Goal: Task Accomplishment & Management: Manage account settings

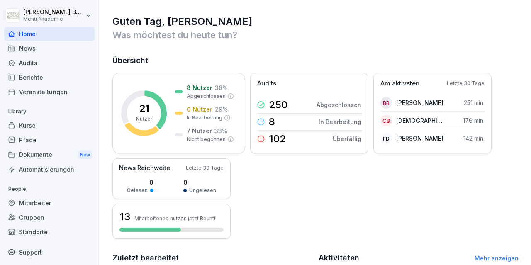
scroll to position [113, 0]
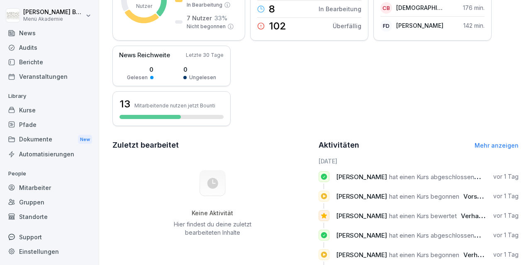
click at [42, 189] on div "Mitarbeiter" at bounding box center [49, 187] width 90 height 15
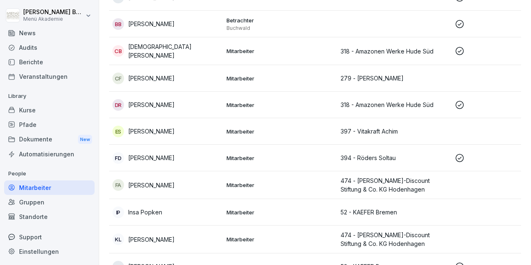
scroll to position [153, 0]
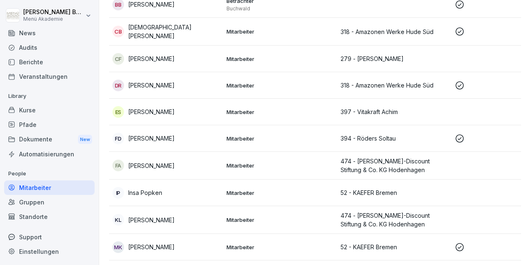
click at [320, 196] on td "Mitarbeiter" at bounding box center [280, 192] width 114 height 27
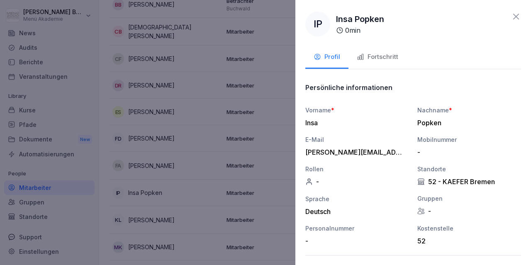
drag, startPoint x: 516, startPoint y: 17, endPoint x: 510, endPoint y: 20, distance: 6.9
click at [515, 18] on icon at bounding box center [516, 17] width 10 height 10
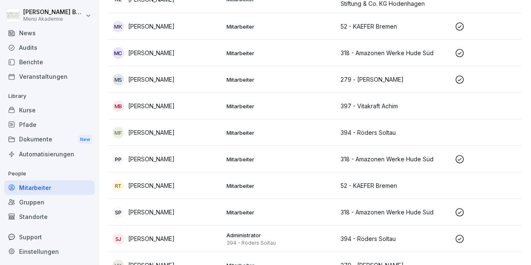
scroll to position [418, 0]
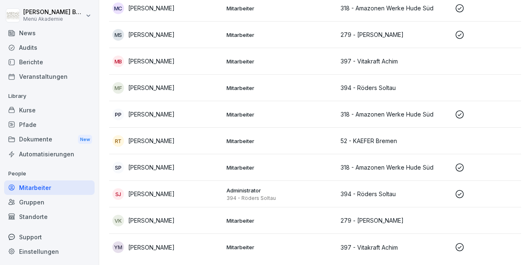
click at [165, 138] on p "[PERSON_NAME]" at bounding box center [151, 140] width 46 height 9
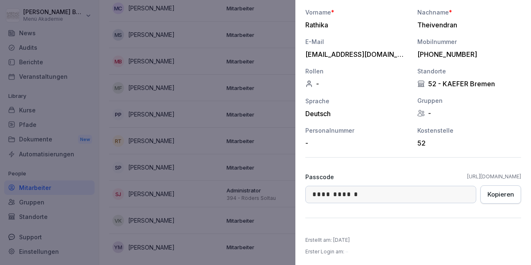
scroll to position [99, 0]
click at [166, 84] on div at bounding box center [265, 132] width 531 height 265
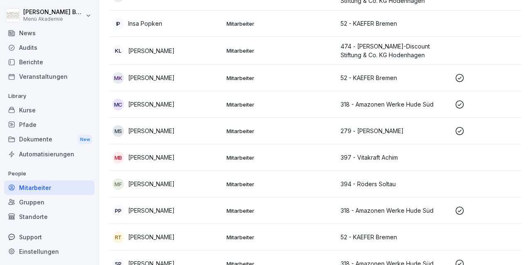
scroll to position [274, 0]
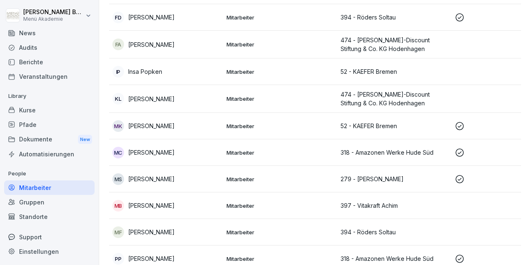
click at [156, 71] on p "Insa Popken" at bounding box center [145, 71] width 34 height 9
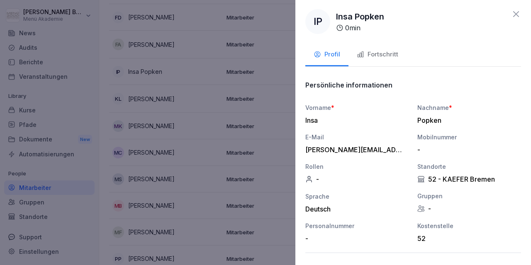
scroll to position [99, 0]
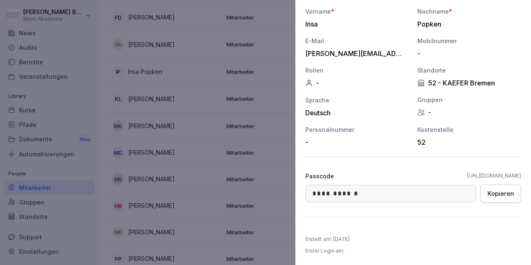
click at [491, 194] on div "Kopieren" at bounding box center [500, 193] width 27 height 9
click at [34, 189] on div at bounding box center [265, 132] width 531 height 265
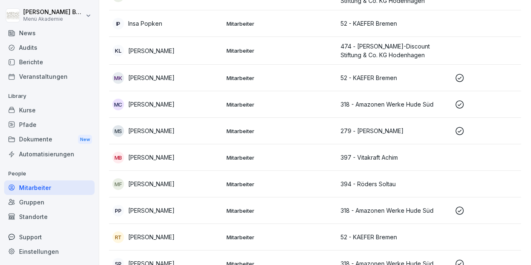
scroll to position [370, 0]
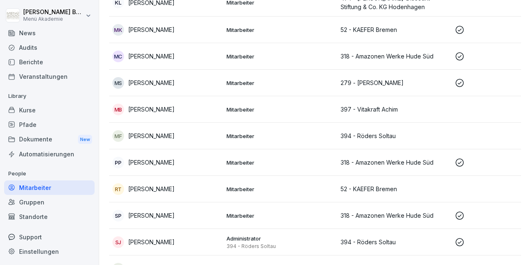
click at [172, 184] on p "[PERSON_NAME]" at bounding box center [151, 188] width 46 height 9
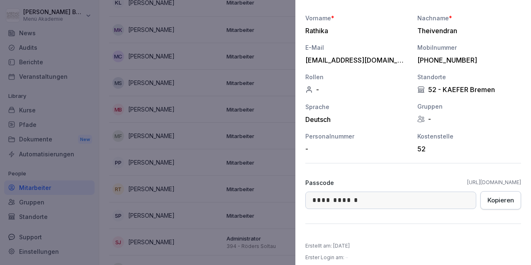
scroll to position [96, 0]
